Goal: Find specific page/section: Locate a particular part of the current website

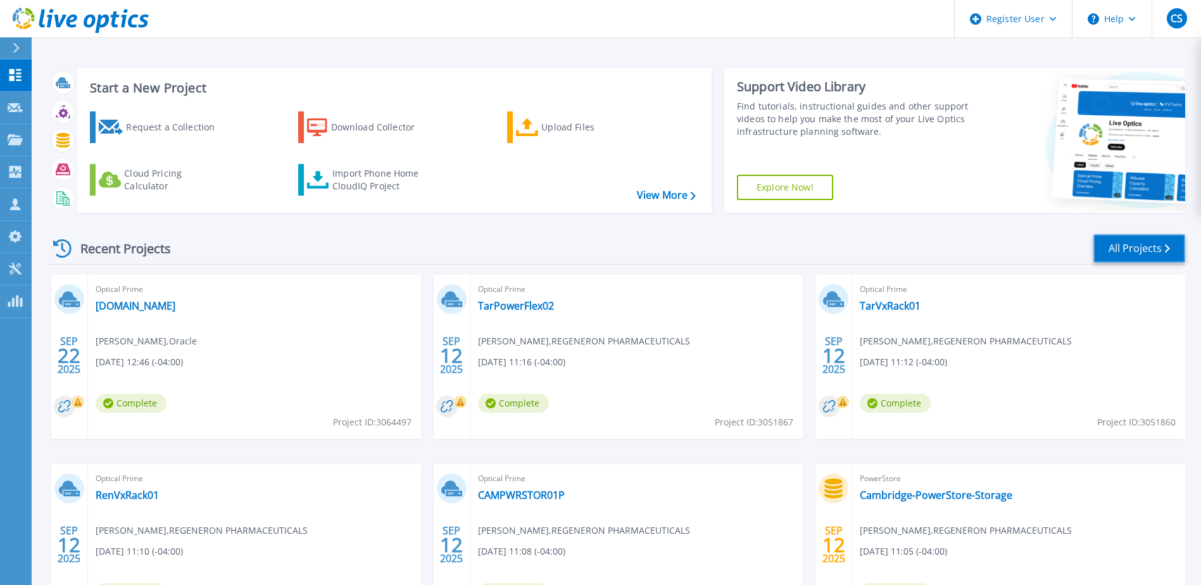
click at [1136, 248] on link "All Projects" at bounding box center [1139, 248] width 92 height 28
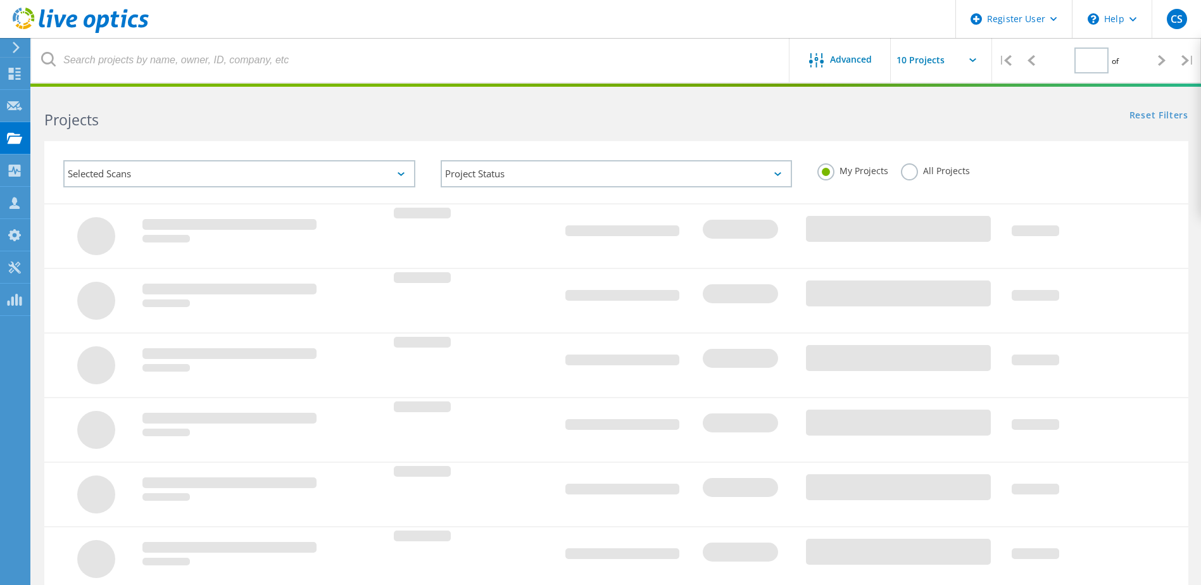
type input "3"
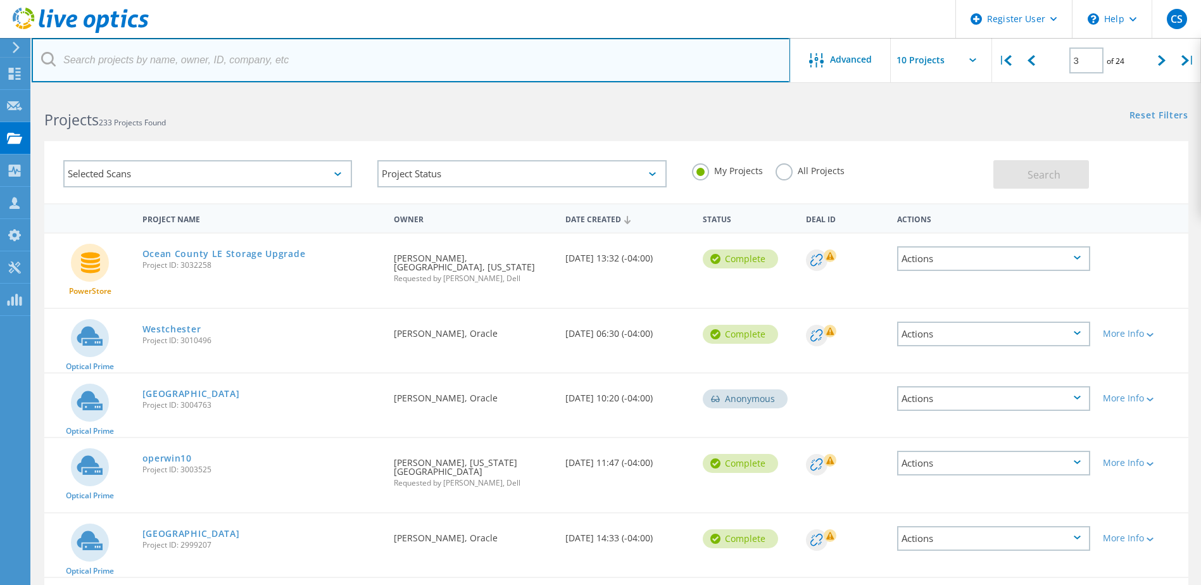
click at [124, 65] on input "text" at bounding box center [411, 60] width 758 height 44
type input "langone"
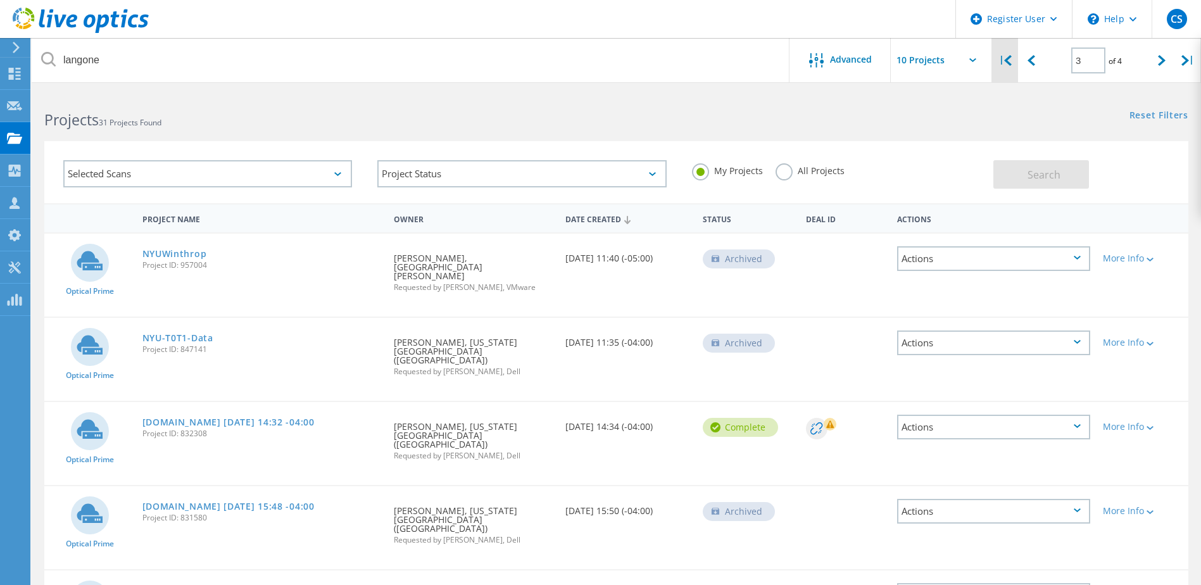
click at [1003, 59] on div "|" at bounding box center [1005, 60] width 26 height 45
type input "1"
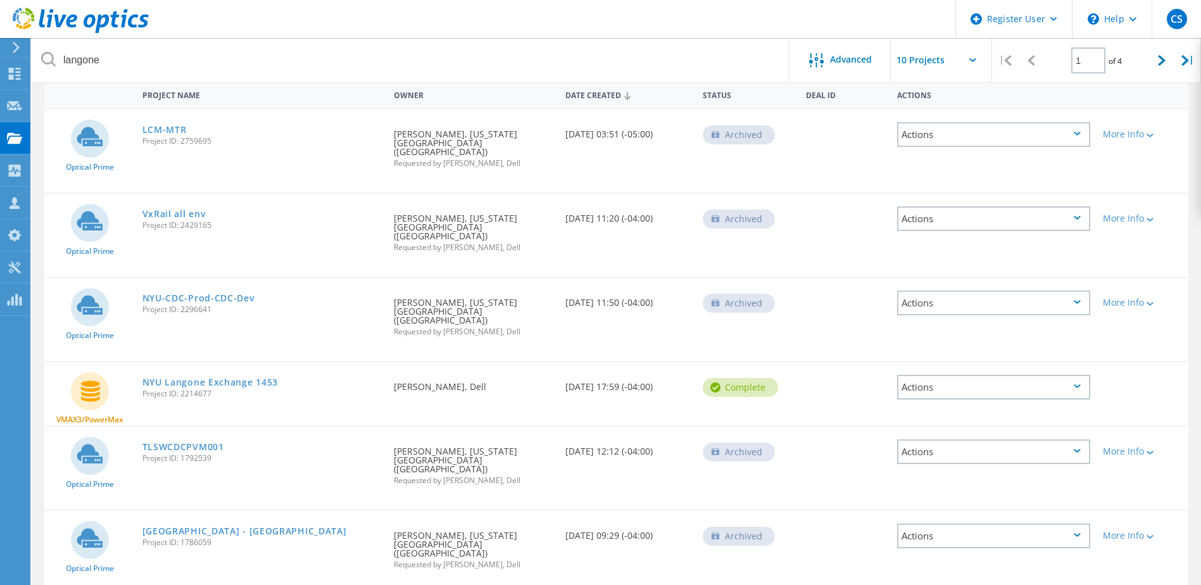
scroll to position [127, 0]
click at [175, 440] on link "TLSWCDCPVM001" at bounding box center [183, 444] width 82 height 9
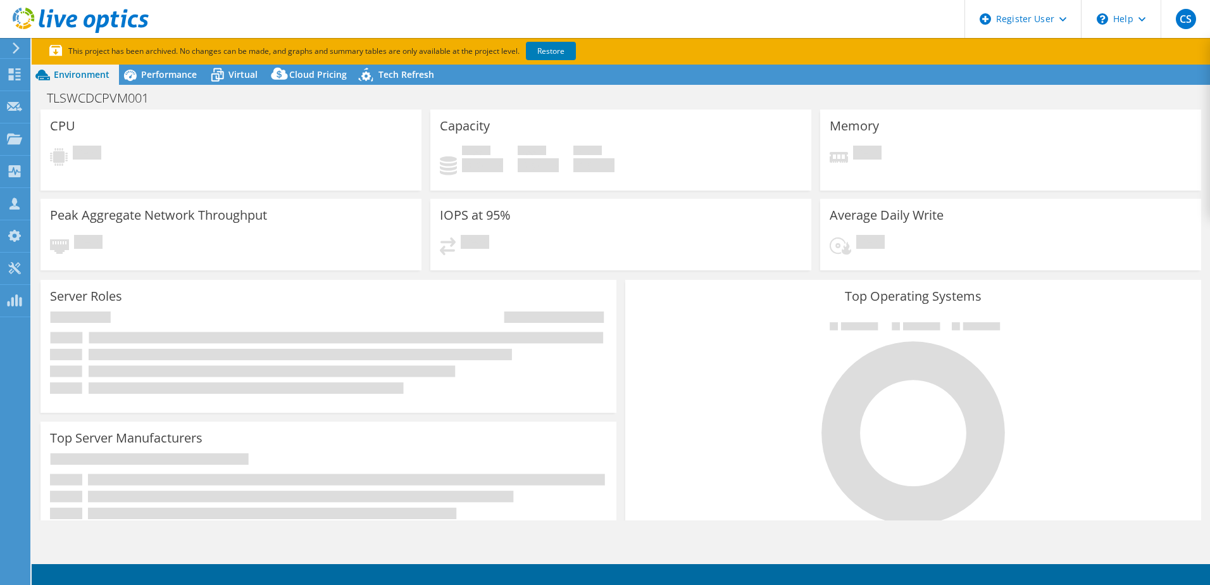
select select "USD"
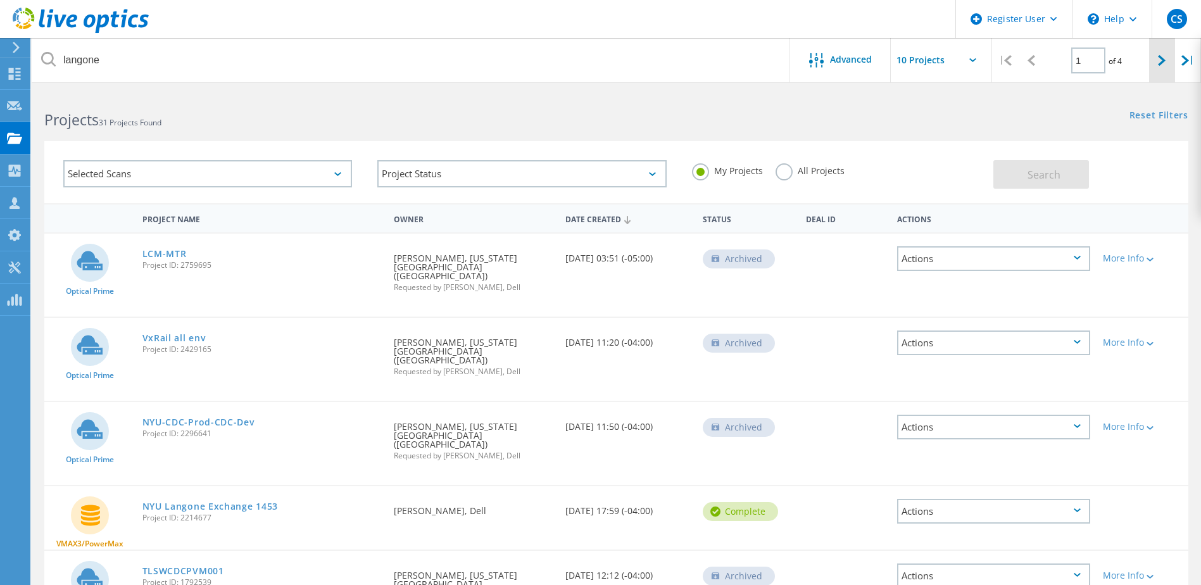
click at [1167, 59] on div at bounding box center [1162, 60] width 26 height 45
type input "2"
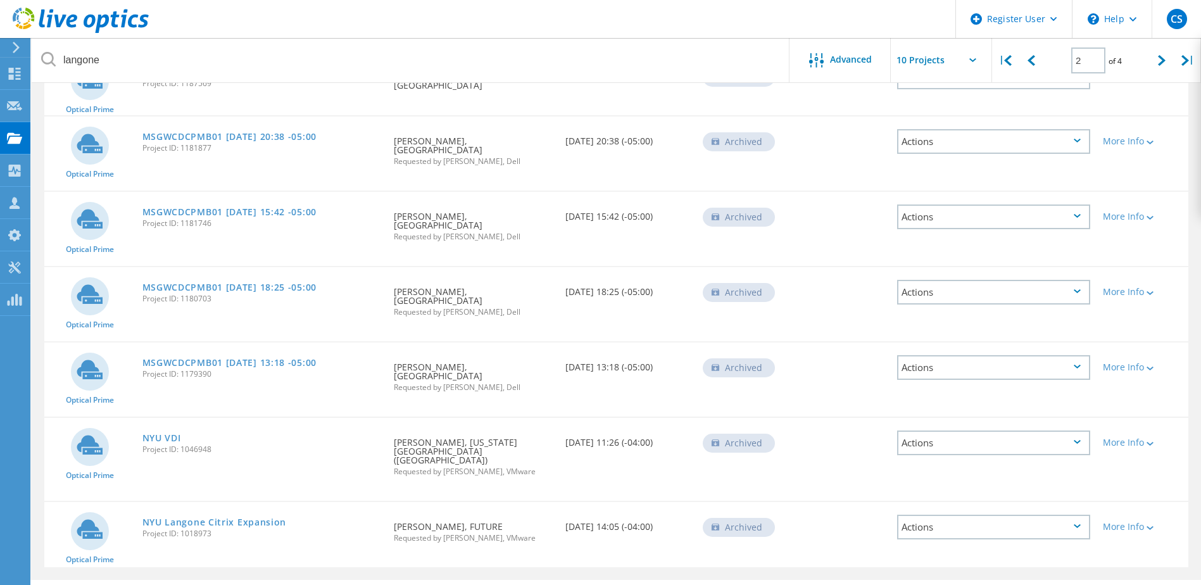
scroll to position [410, 0]
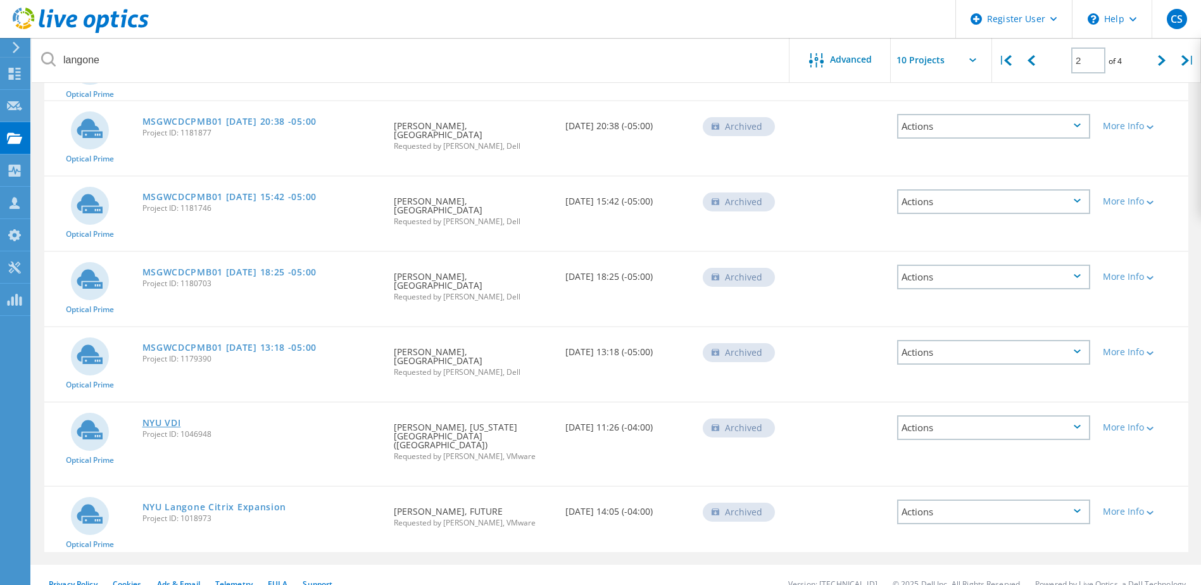
click at [163, 418] on link "NYU VDI" at bounding box center [161, 422] width 39 height 9
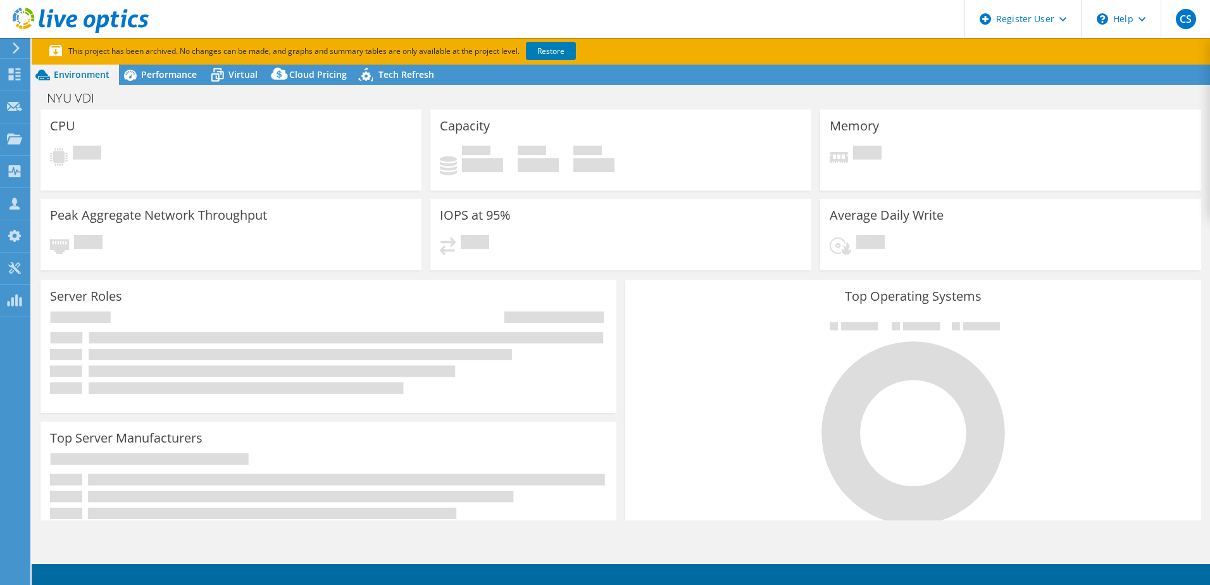
select select "USD"
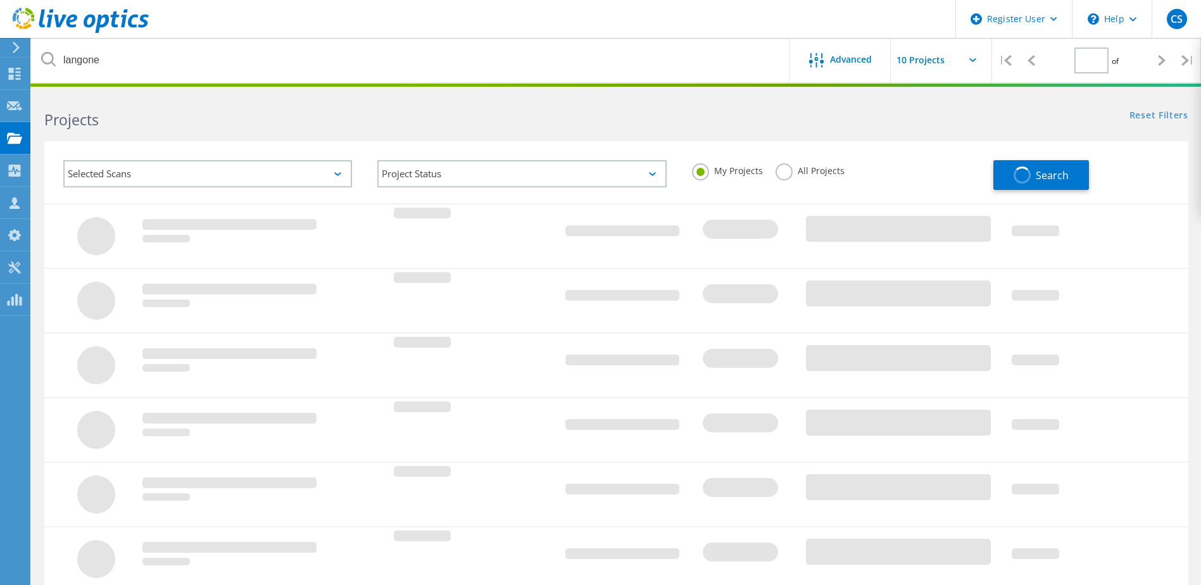
type input "2"
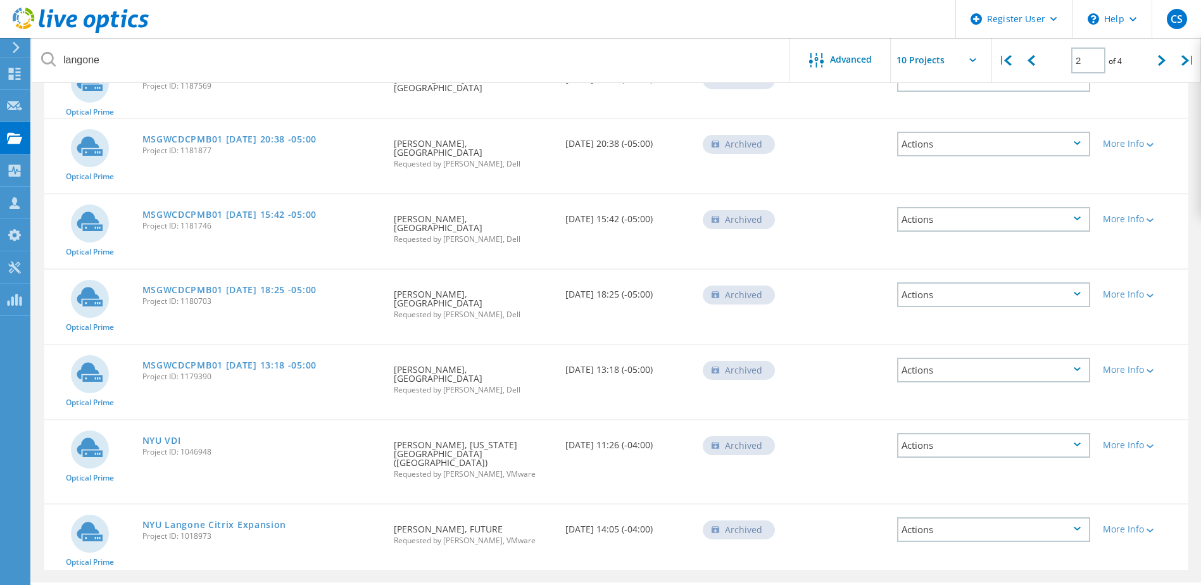
scroll to position [410, 0]
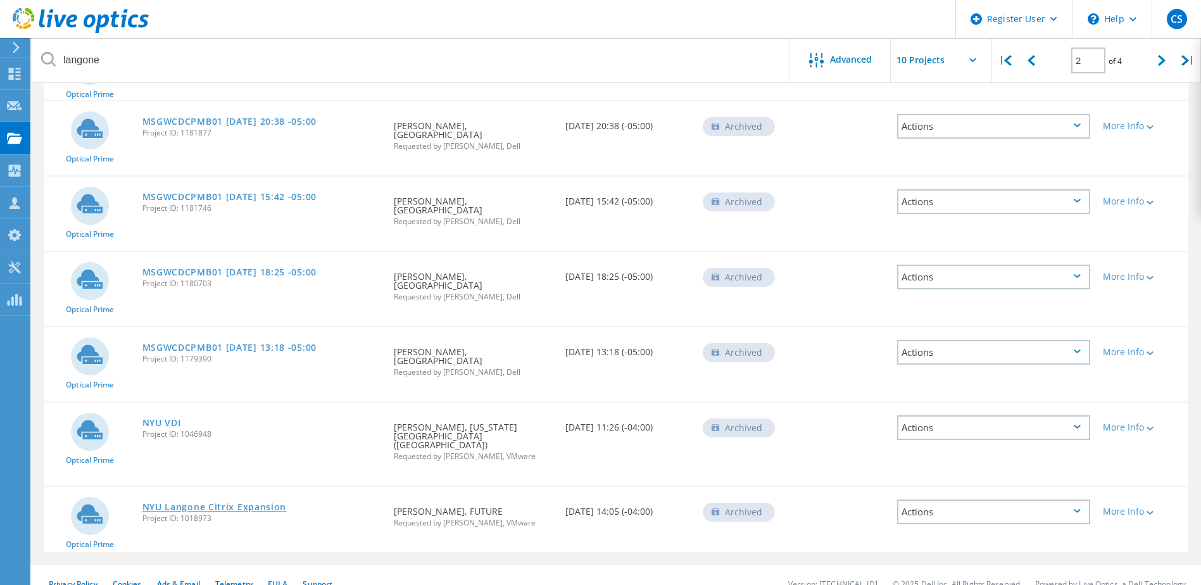
click at [232, 503] on link "NYU Langone Citrix Expansion" at bounding box center [214, 507] width 144 height 9
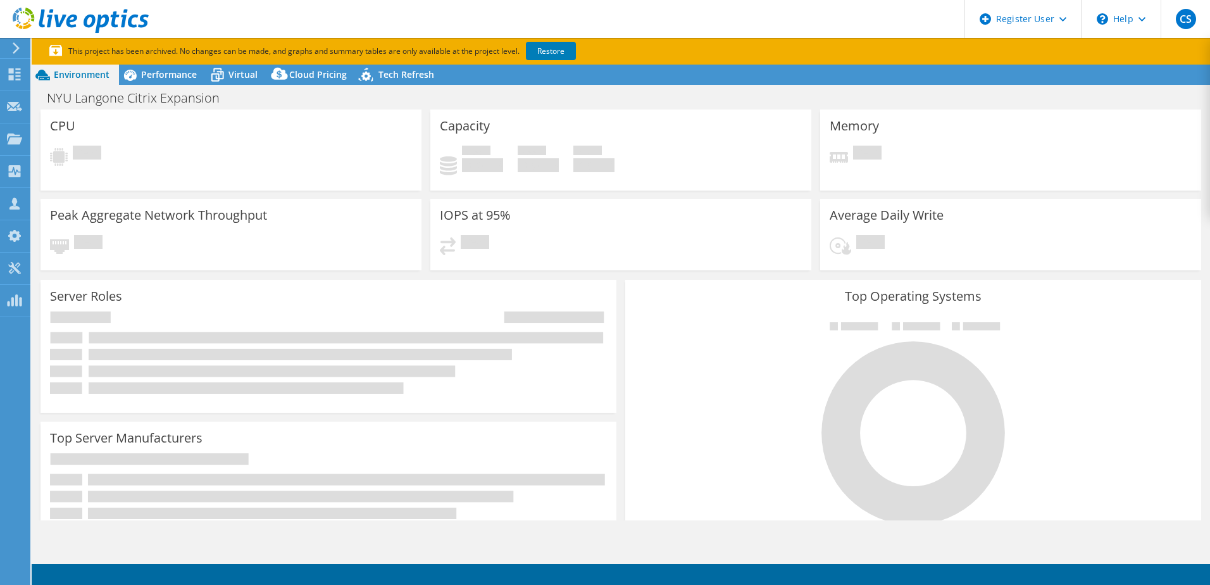
select select "USD"
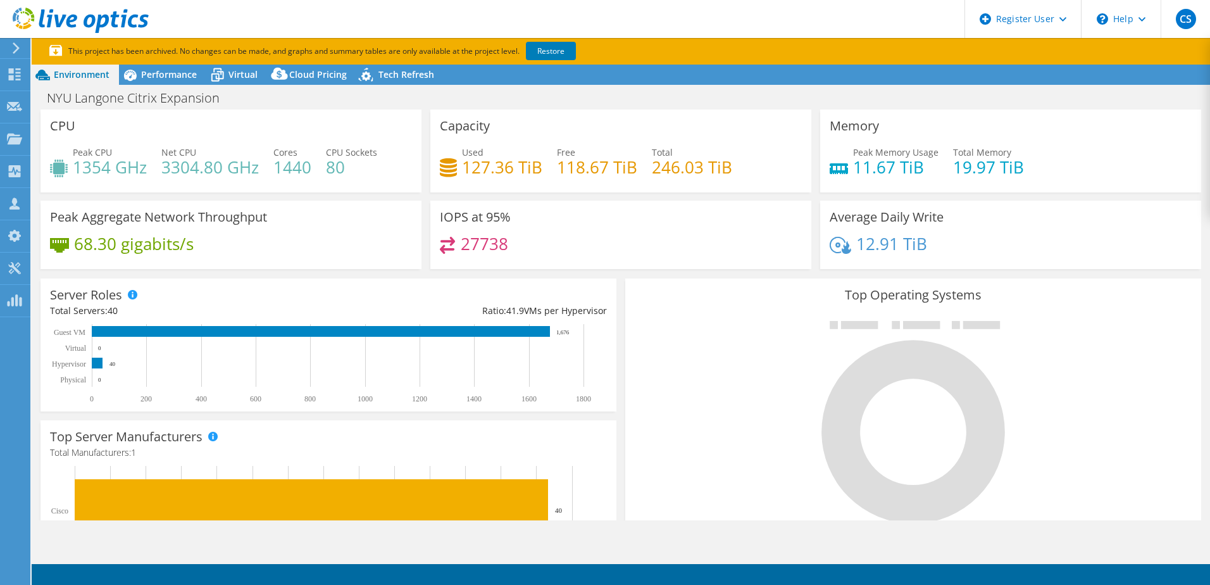
scroll to position [380, 0]
click at [62, 73] on div "Dashboard" at bounding box center [60, 75] width 60 height 32
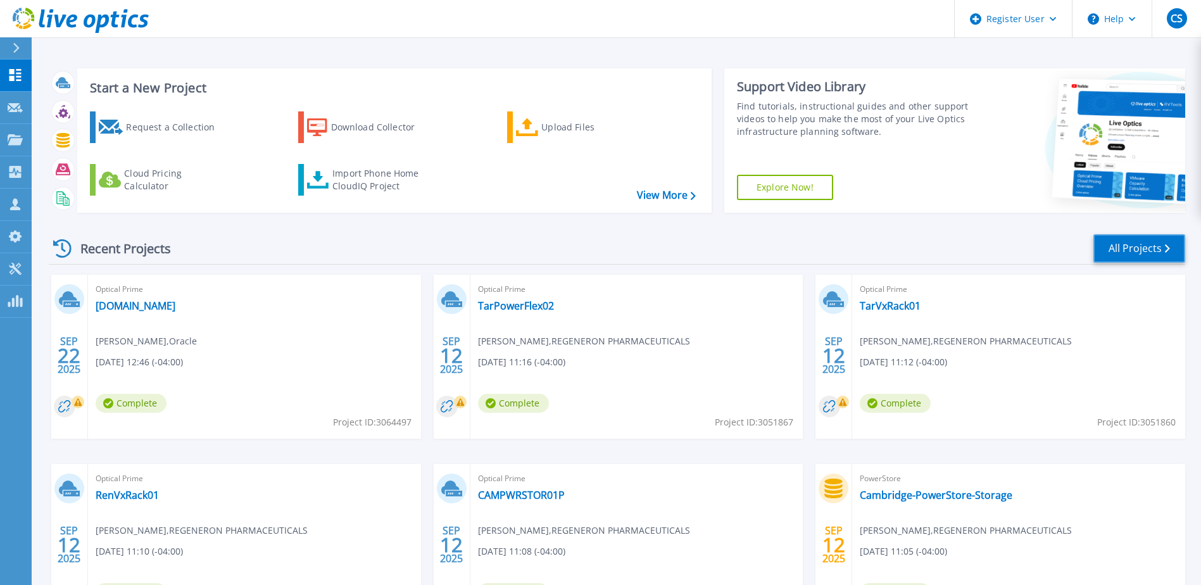
click at [1119, 251] on link "All Projects" at bounding box center [1139, 248] width 92 height 28
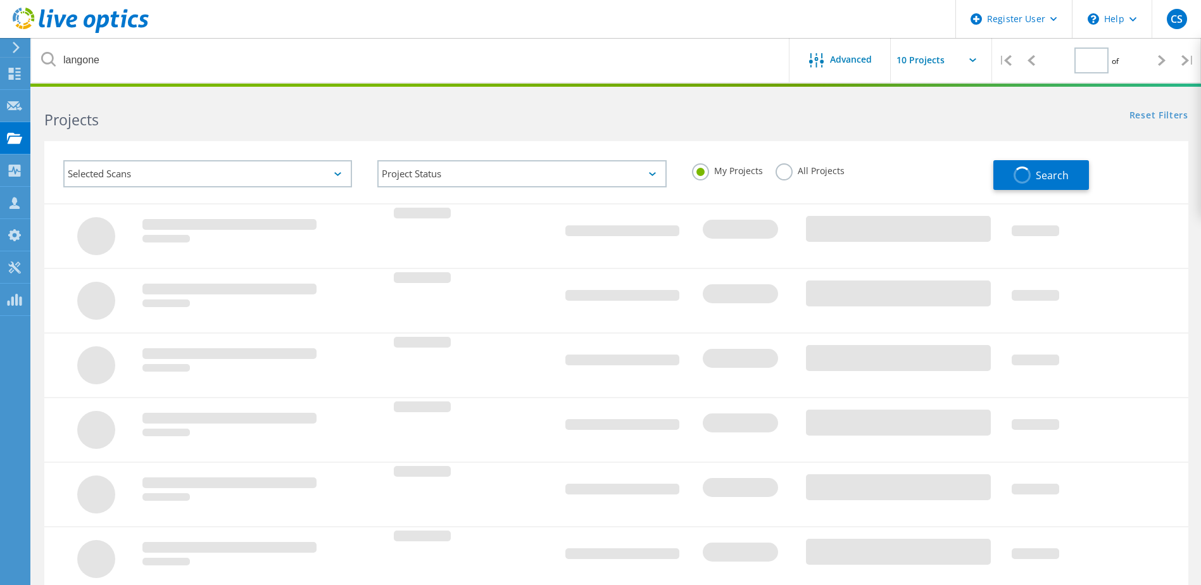
type input "2"
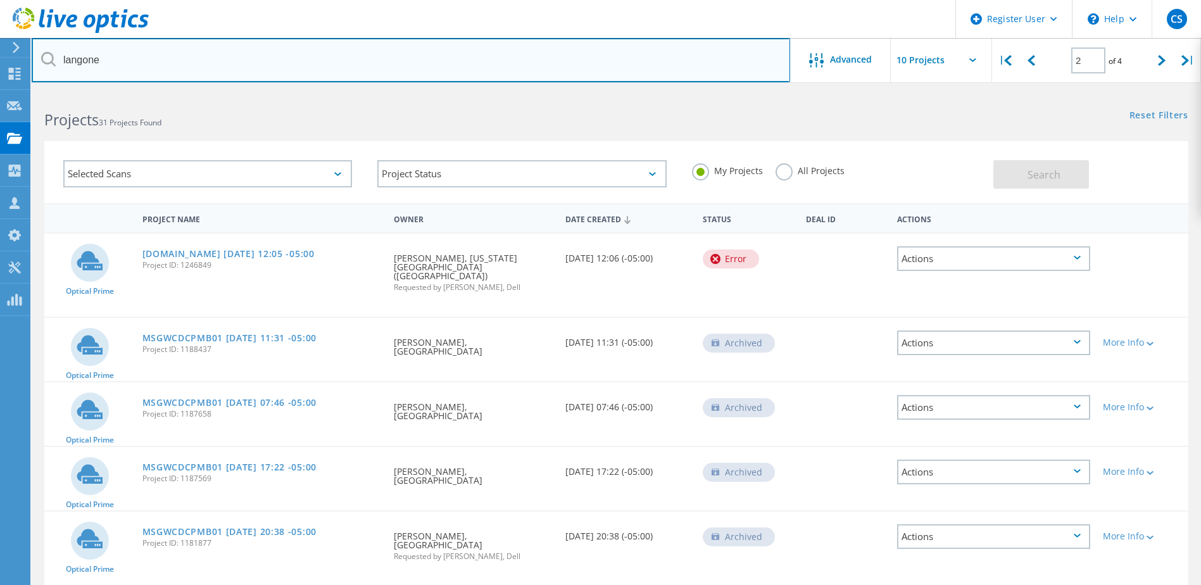
drag, startPoint x: 383, startPoint y: 55, endPoint x: -84, endPoint y: 18, distance: 468.6
click at [0, 18] on html "Register User \n Help Explore Helpful Articles Contact Support CS Dell User Cha…" at bounding box center [600, 506] width 1201 height 1013
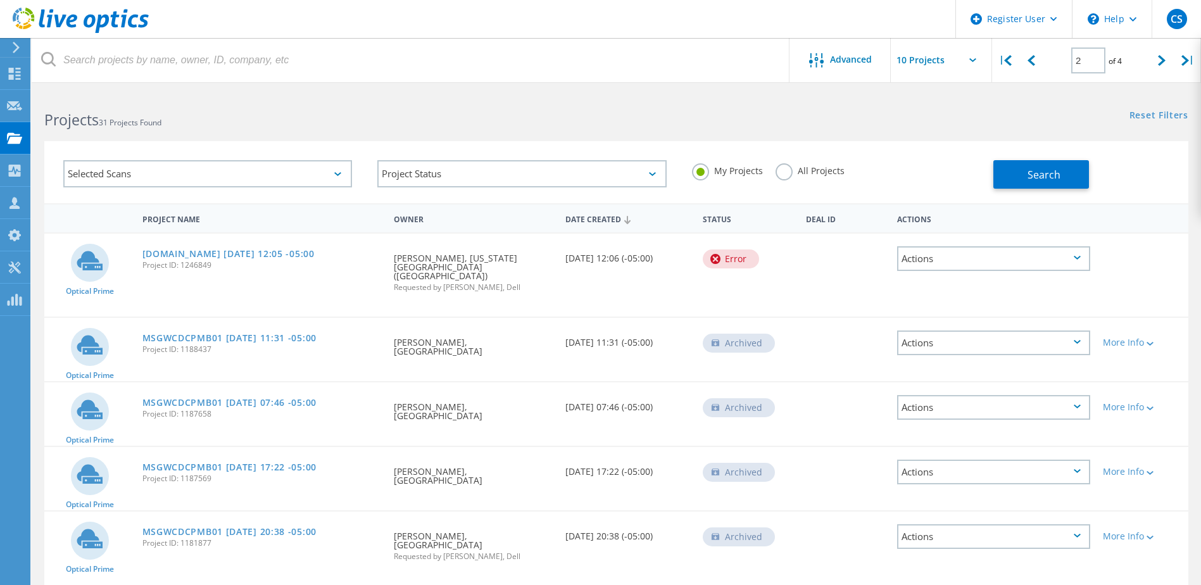
click at [356, 104] on div "Projects 31 Projects Found" at bounding box center [324, 109] width 584 height 34
click at [1013, 56] on div "|" at bounding box center [1005, 60] width 26 height 45
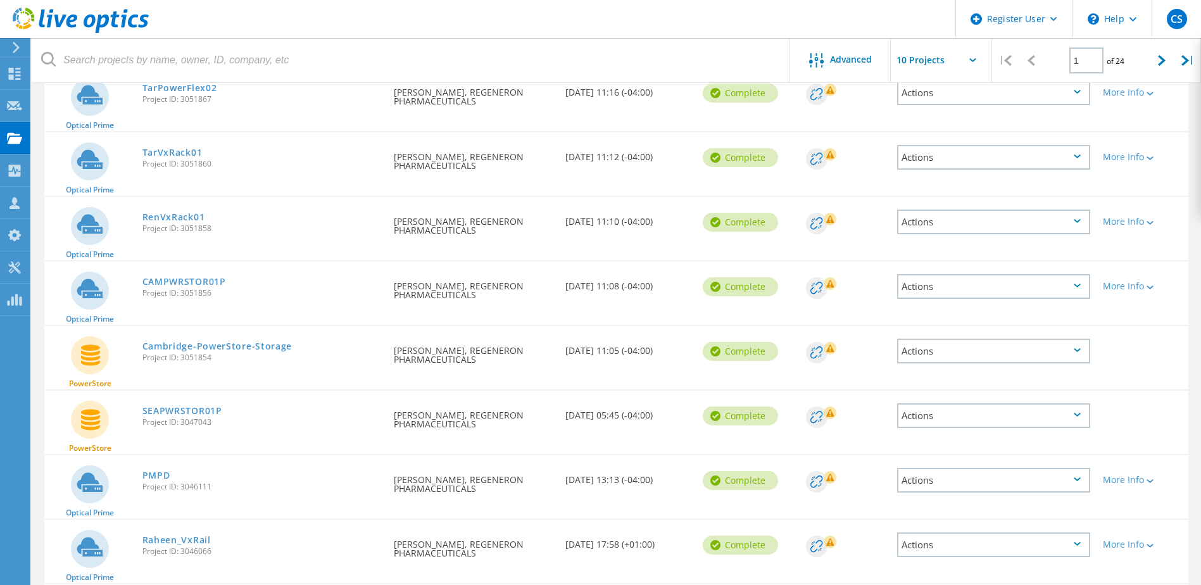
scroll to position [27, 0]
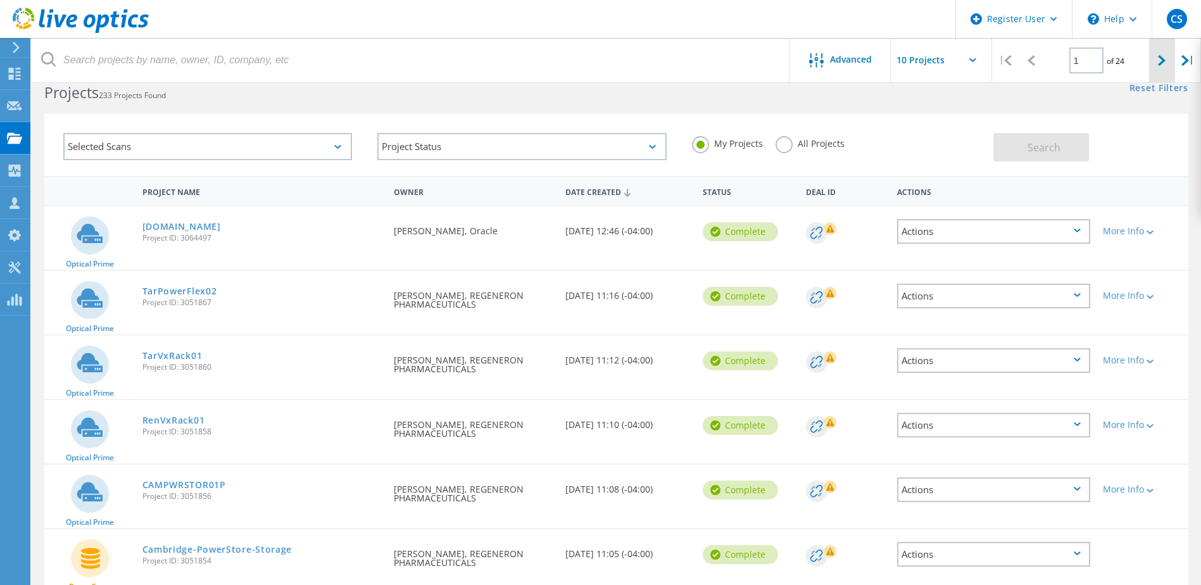
click at [1160, 65] on icon at bounding box center [1162, 60] width 8 height 11
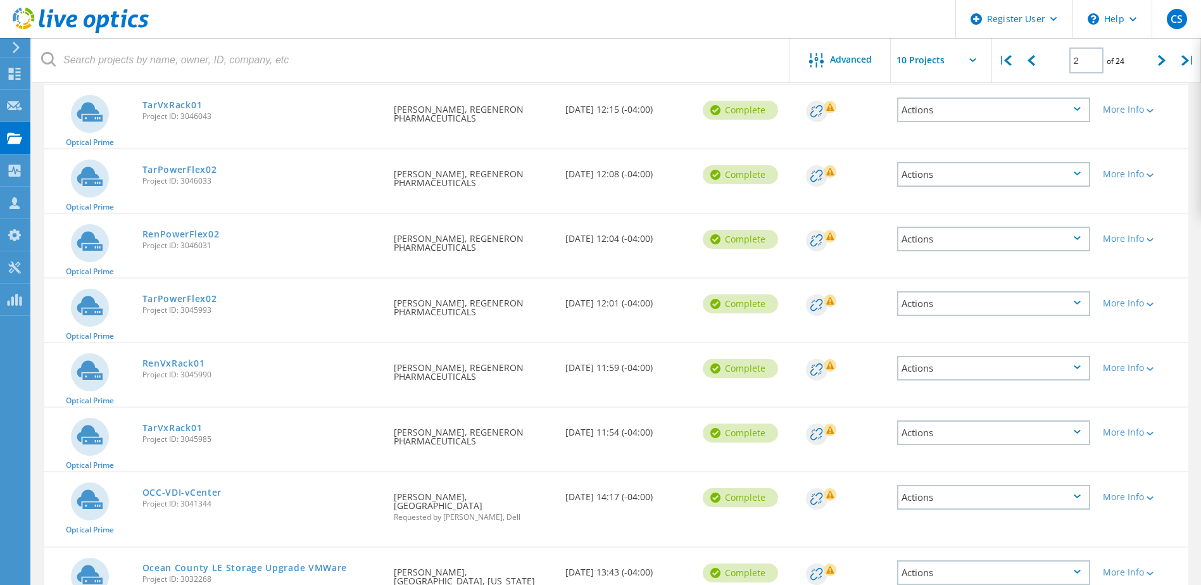
scroll to position [344, 0]
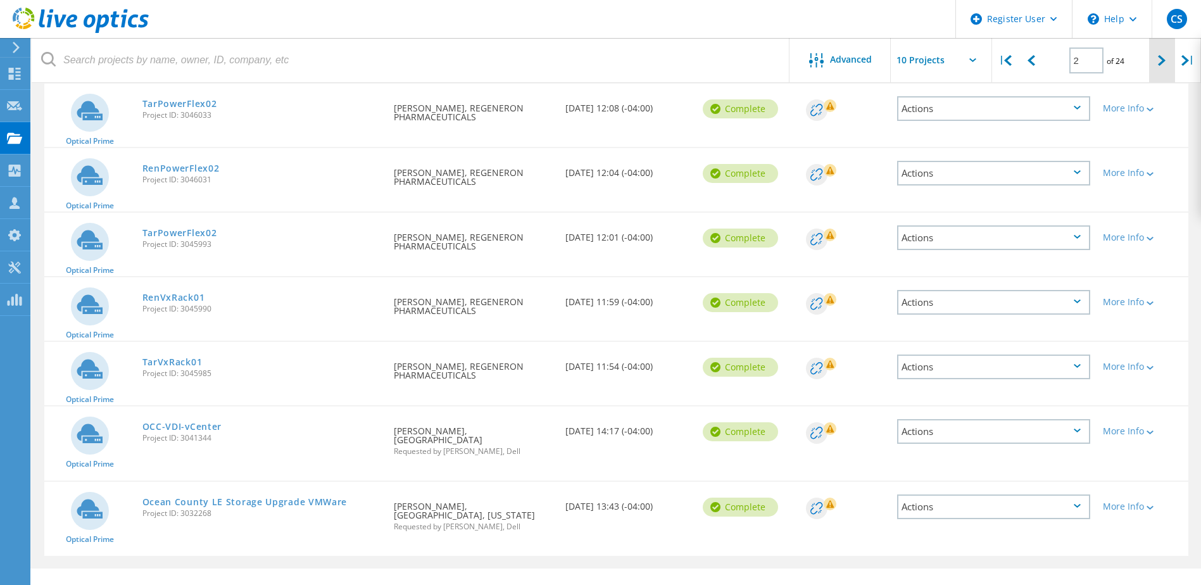
click at [1158, 63] on icon at bounding box center [1162, 60] width 8 height 11
type input "3"
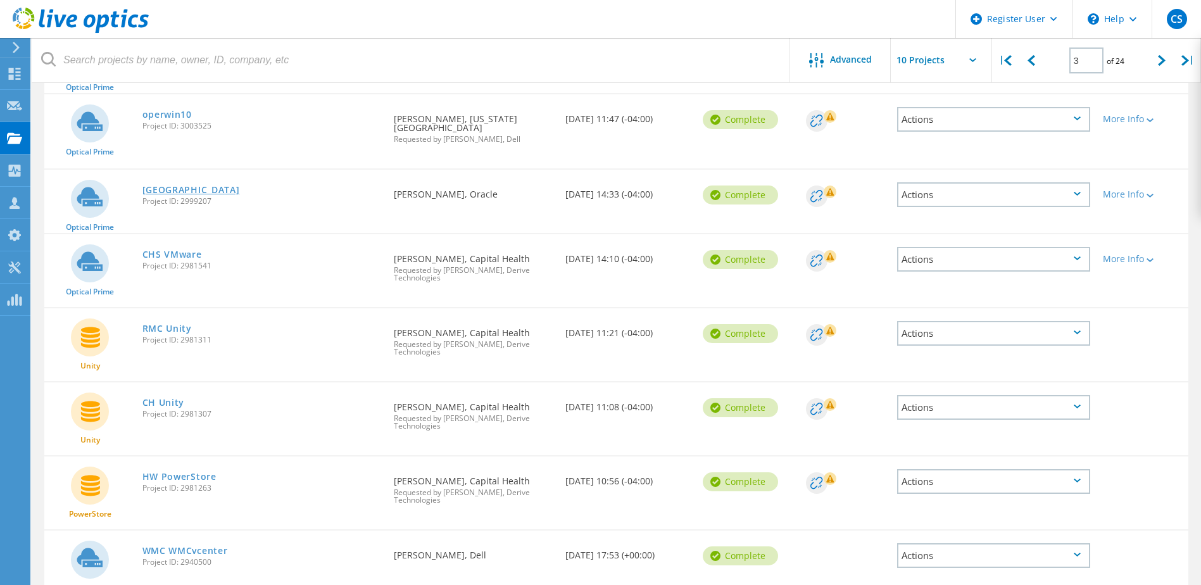
click at [240, 185] on link "[GEOGRAPHIC_DATA]" at bounding box center [190, 189] width 97 height 9
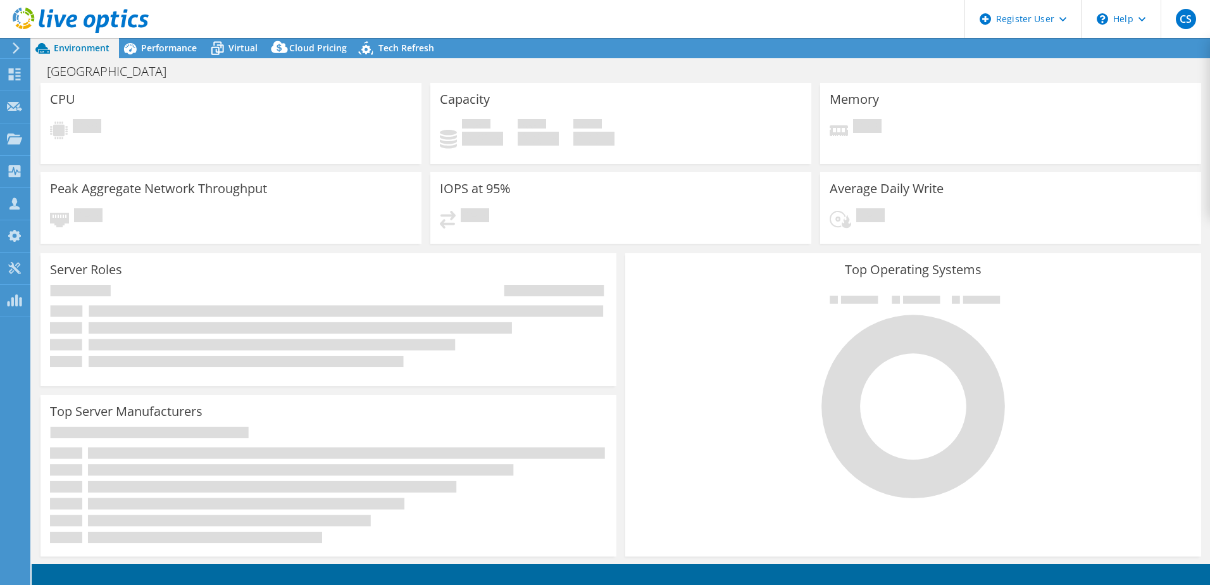
select select "USEast"
select select "USD"
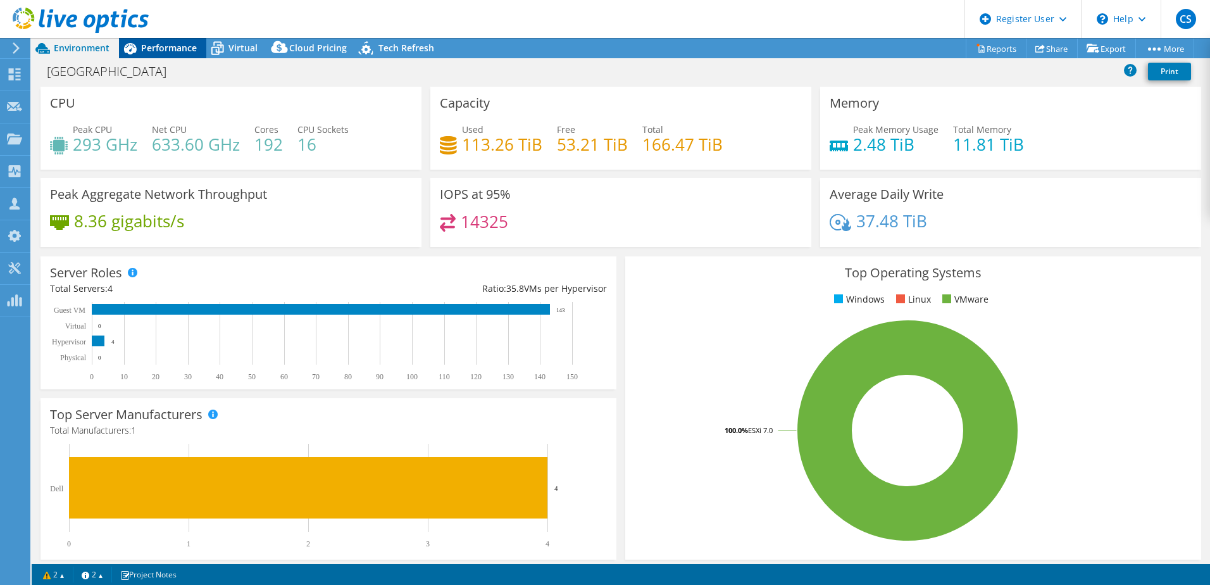
click at [149, 46] on span "Performance" at bounding box center [169, 48] width 56 height 12
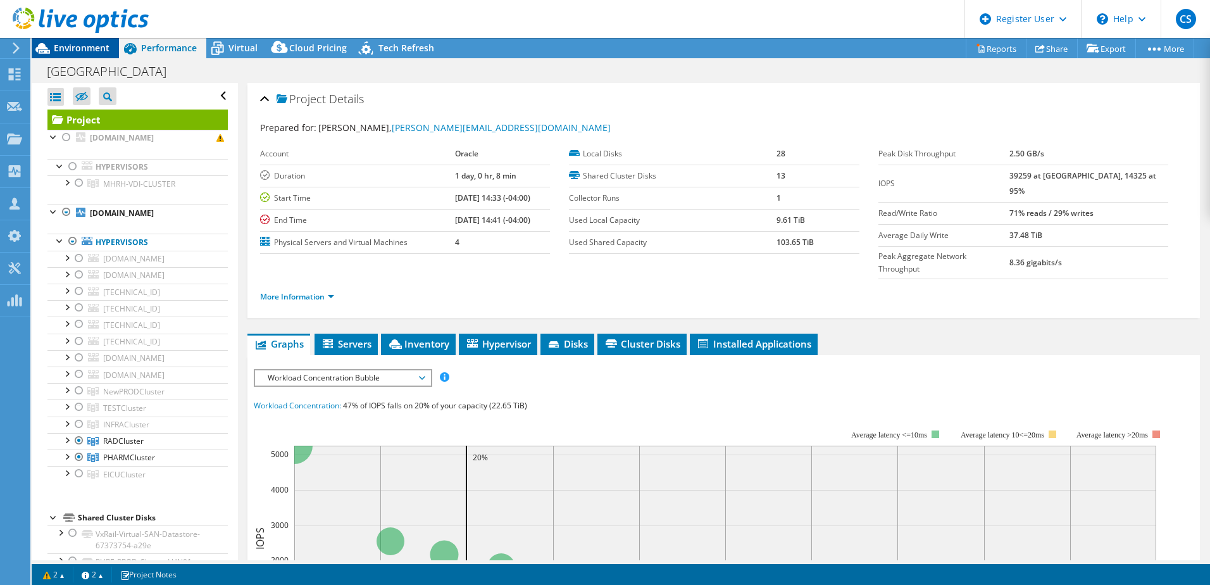
click at [73, 48] on span "Environment" at bounding box center [82, 48] width 56 height 12
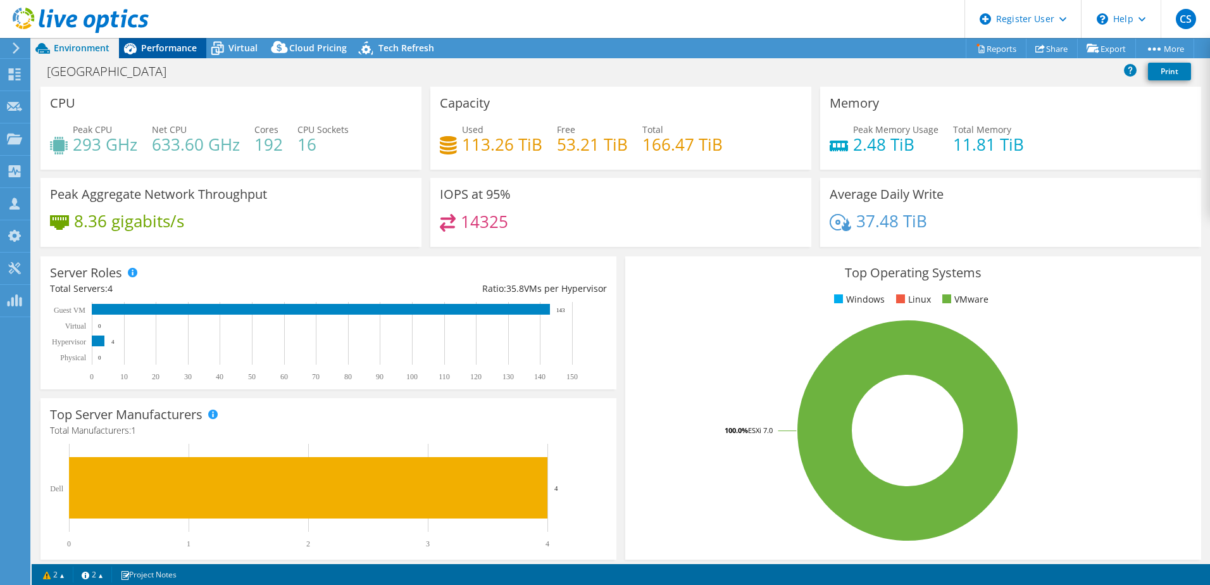
click at [171, 50] on span "Performance" at bounding box center [169, 48] width 56 height 12
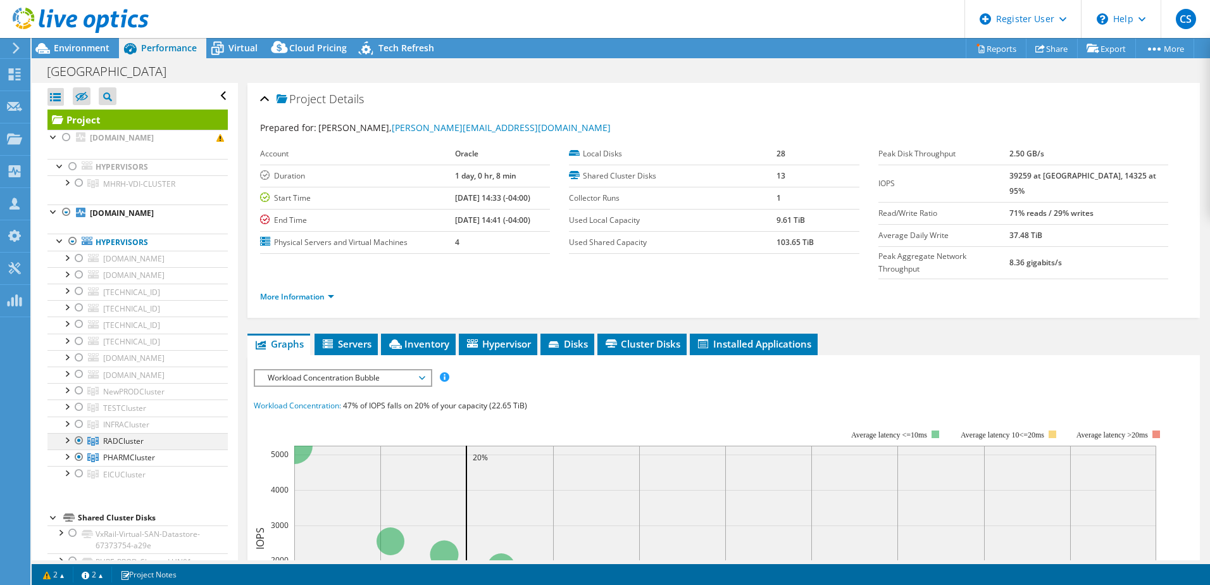
click at [67, 439] on div at bounding box center [66, 439] width 13 height 13
click at [59, 43] on span "Environment" at bounding box center [82, 48] width 56 height 12
